Goal: Task Accomplishment & Management: Manage account settings

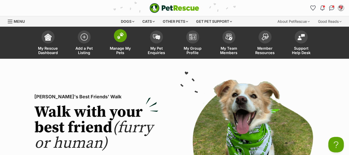
click at [119, 49] on span "Manage My Pets" at bounding box center [120, 50] width 23 height 9
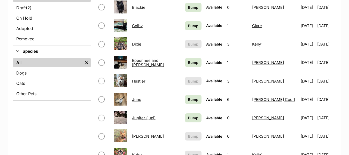
scroll to position [207, 0]
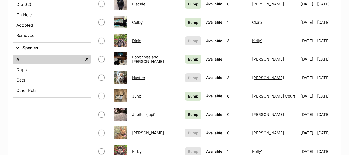
click at [139, 77] on link "Hustler" at bounding box center [138, 77] width 13 height 5
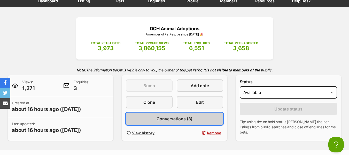
click at [173, 118] on span "Conversations (3)" at bounding box center [175, 119] width 36 height 6
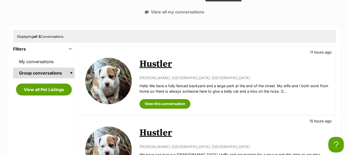
scroll to position [129, 0]
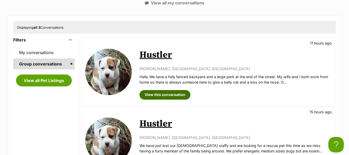
click at [168, 93] on link "View this conversation" at bounding box center [165, 94] width 51 height 9
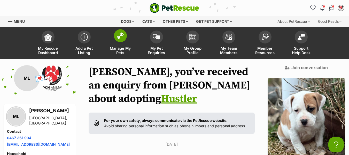
click at [119, 49] on span "Manage My Pets" at bounding box center [120, 50] width 23 height 9
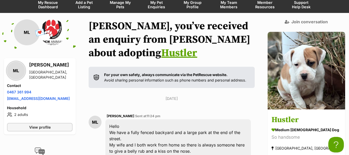
scroll to position [51, 0]
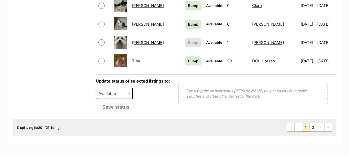
scroll to position [491, 0]
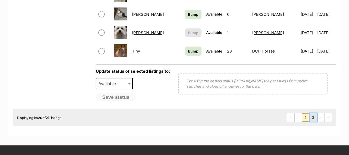
click at [312, 117] on link "2" at bounding box center [313, 117] width 7 height 8
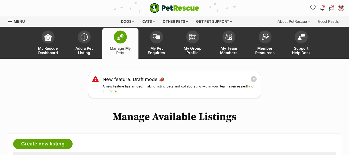
click at [10, 22] on div "Menu" at bounding box center [10, 21] width 5 height 4
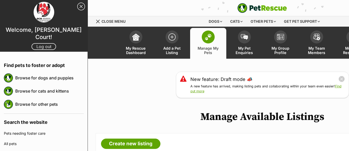
click at [37, 43] on link "Log out" at bounding box center [44, 46] width 25 height 7
